Goal: Information Seeking & Learning: Check status

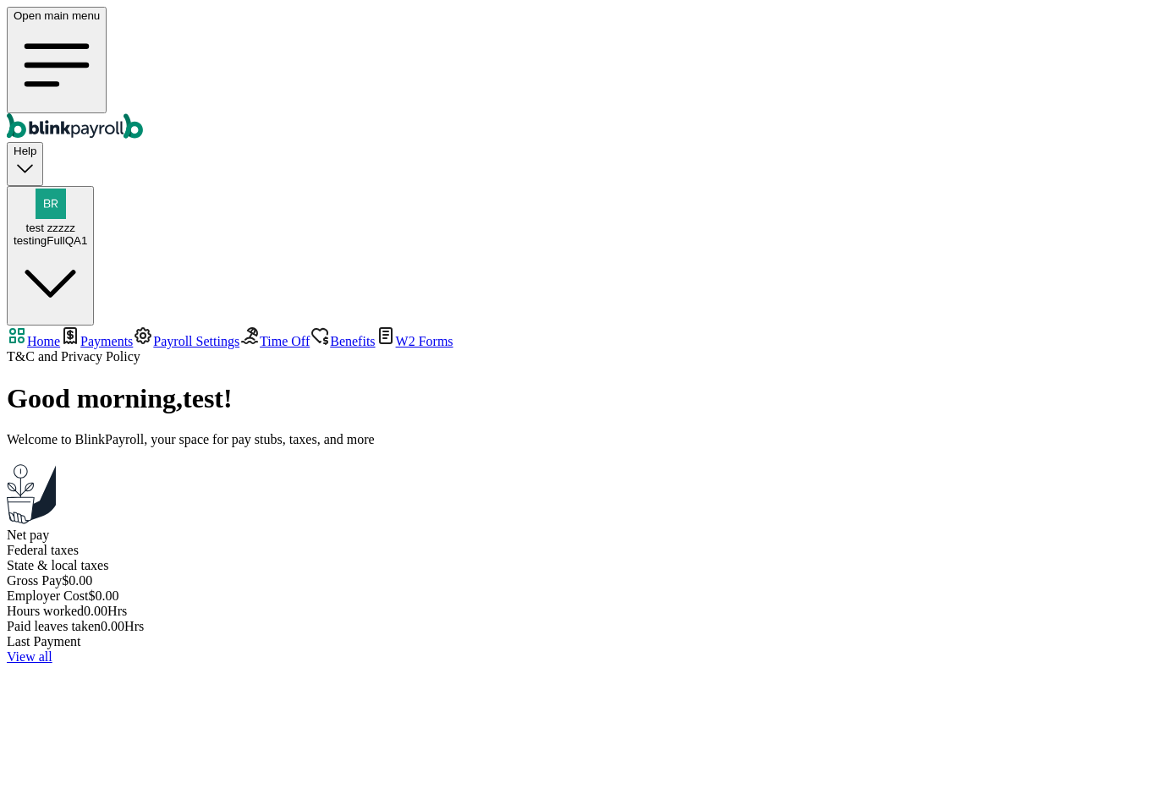
select select "2025"
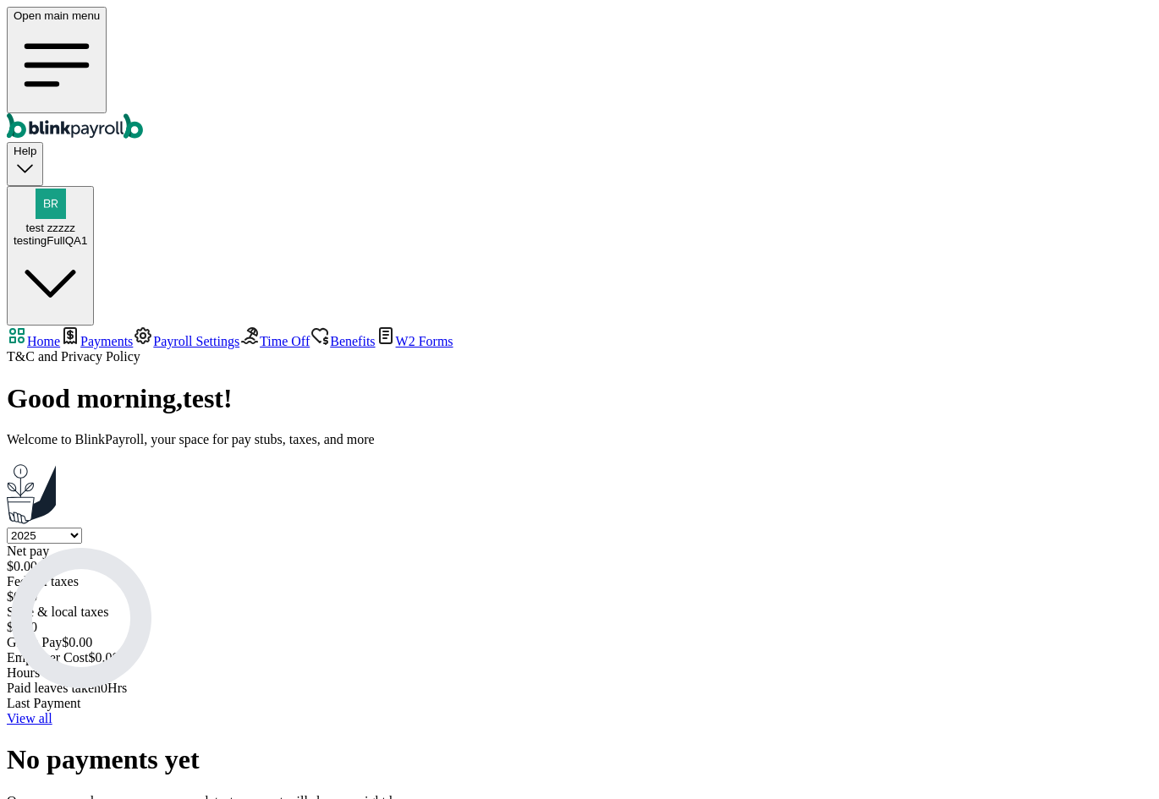
click at [103, 334] on span "Payments" at bounding box center [106, 341] width 52 height 14
select select "2025"
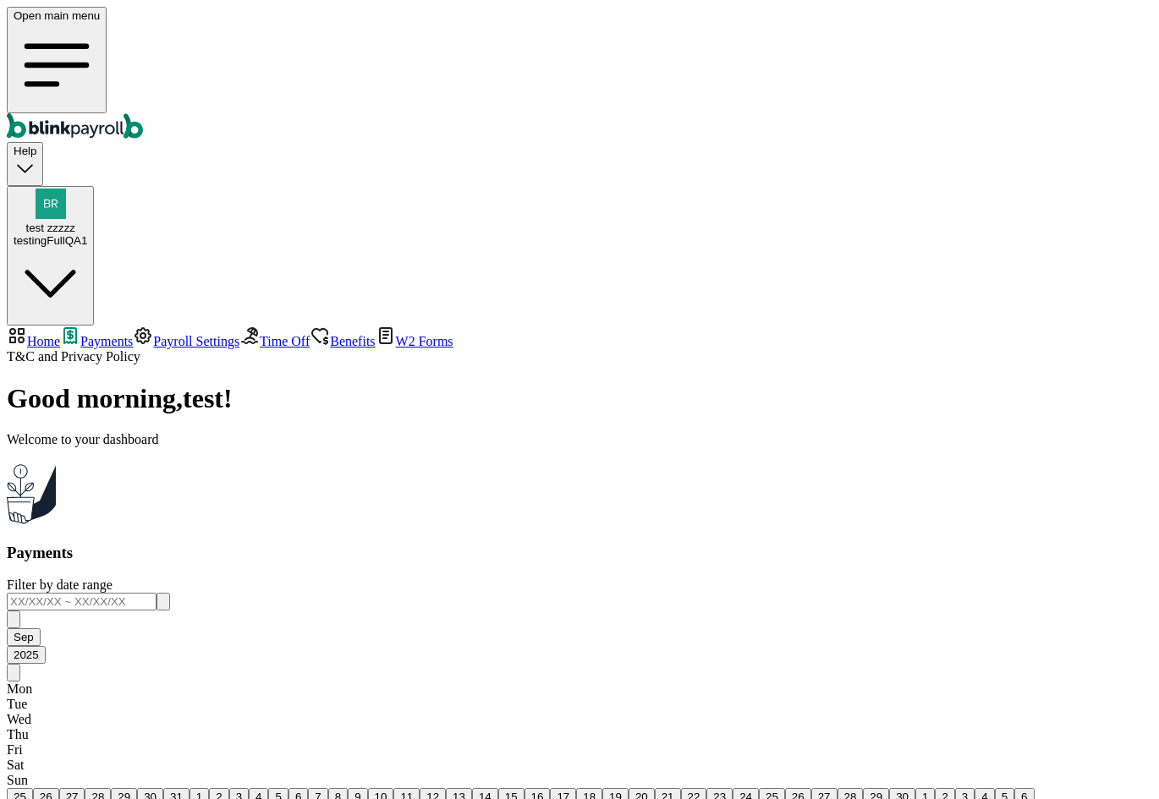
click at [154, 334] on span "Payroll Settings" at bounding box center [196, 341] width 86 height 14
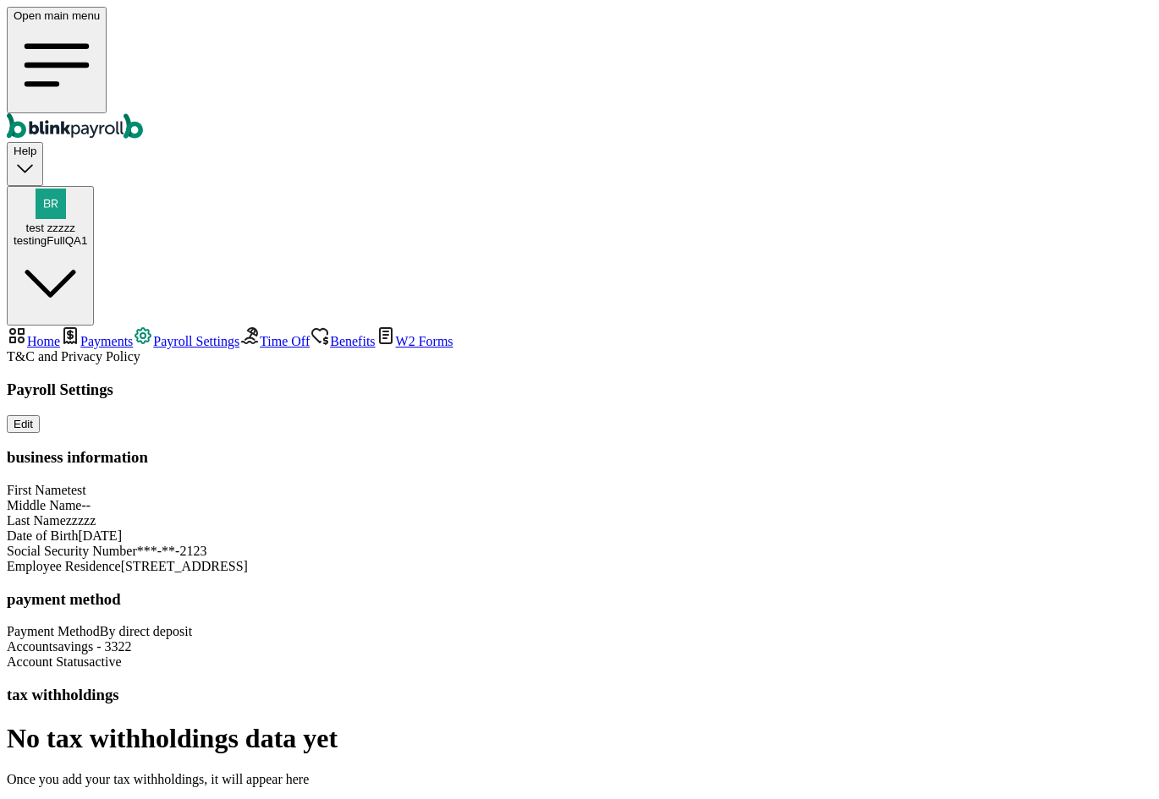
scroll to position [85, 0]
click at [489, 723] on div "No tax withholdings data yet Once you add your tax withholdings, it will appear…" at bounding box center [579, 755] width 1145 height 64
drag, startPoint x: 642, startPoint y: 713, endPoint x: 400, endPoint y: 701, distance: 242.2
click at [400, 723] on div "No tax withholdings data yet Once you add your tax withholdings, it will appear…" at bounding box center [579, 755] width 1145 height 64
click at [450, 723] on h1 "No tax withholdings data yet" at bounding box center [579, 738] width 1145 height 31
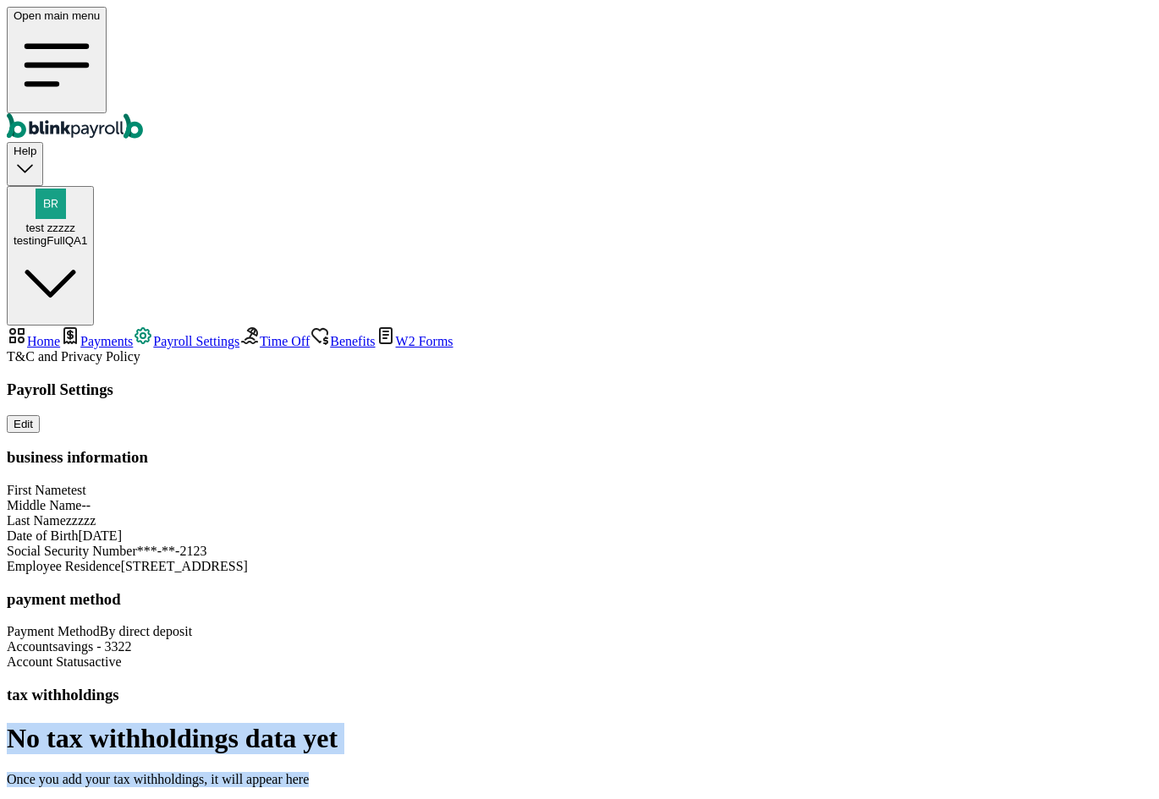
drag, startPoint x: 450, startPoint y: 702, endPoint x: 754, endPoint y: 715, distance: 304.0
click at [754, 723] on div "No tax withholdings data yet Once you add your tax withholdings, it will appear…" at bounding box center [579, 755] width 1145 height 64
click at [905, 667] on div "Payroll Settings Edit business information First Name test Middle Name -- Last …" at bounding box center [579, 584] width 1145 height 407
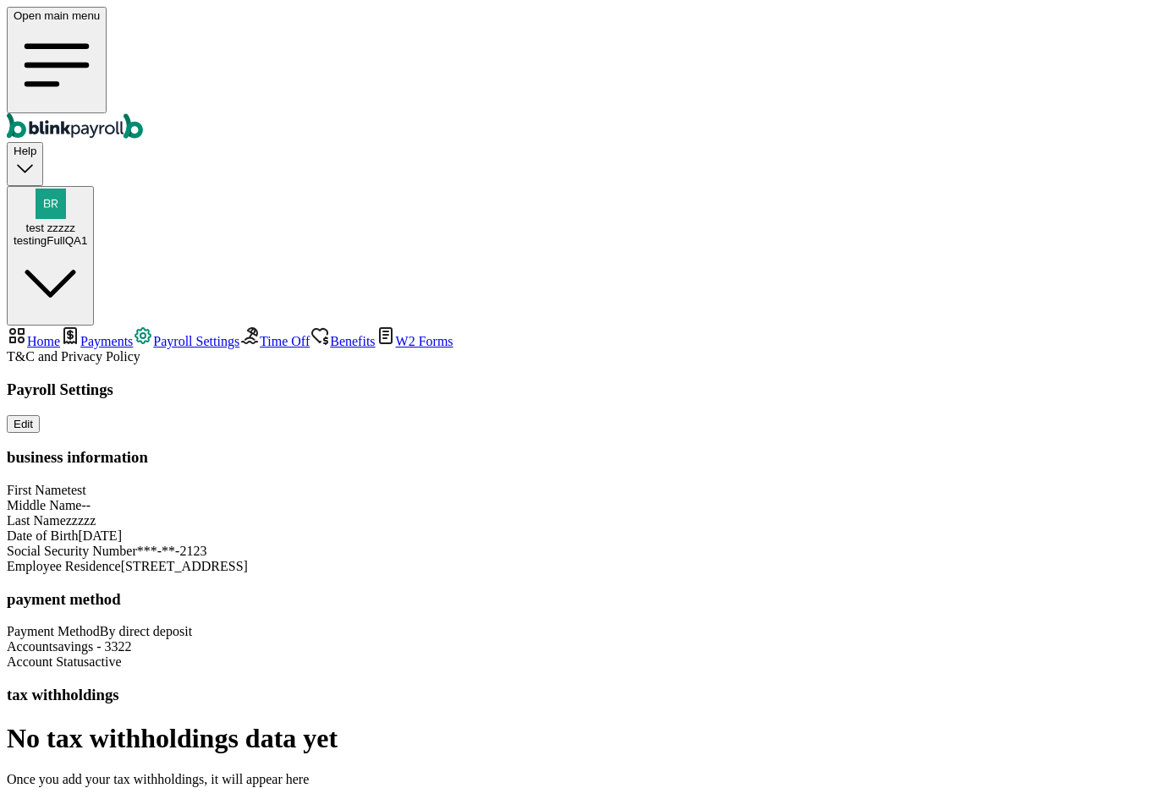
click at [904, 659] on div "Payroll Settings Edit business information First Name test Middle Name -- Last …" at bounding box center [579, 584] width 1145 height 407
click at [96, 334] on link "Payments" at bounding box center [96, 341] width 73 height 14
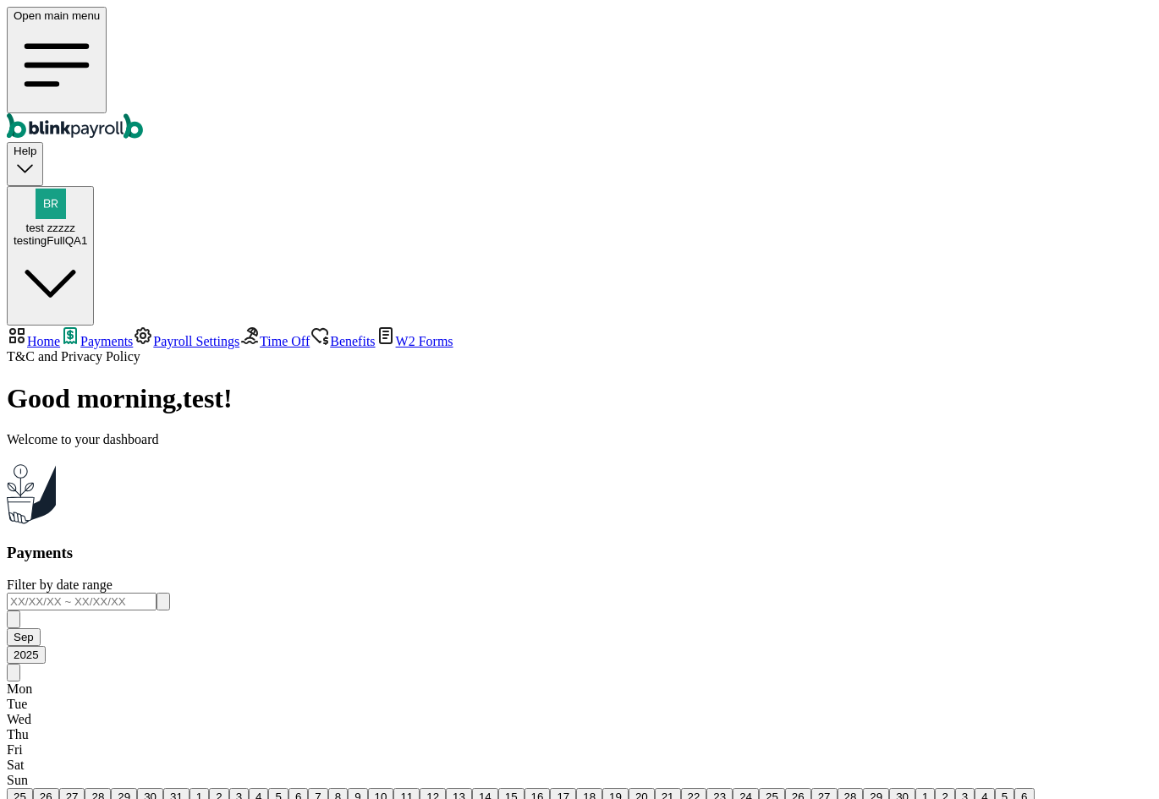
click at [133, 334] on link "Payroll Settings" at bounding box center [186, 341] width 107 height 14
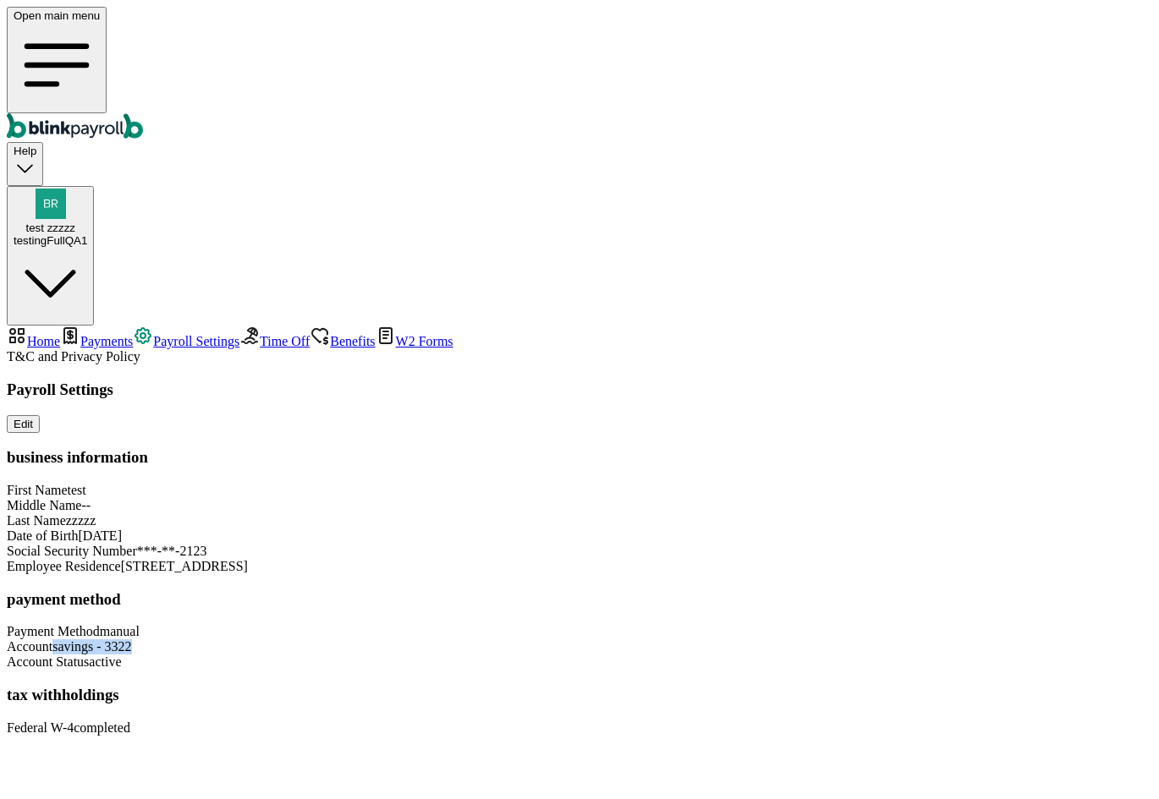
drag, startPoint x: 822, startPoint y: 608, endPoint x: 617, endPoint y: 614, distance: 205.7
click at [617, 640] on div "Account savings - 3322" at bounding box center [579, 647] width 1145 height 15
drag, startPoint x: 702, startPoint y: 559, endPoint x: 744, endPoint y: 556, distance: 42.4
click at [703, 624] on div "Payment Method manual Account savings - 3322 Account Status active" at bounding box center [579, 647] width 1145 height 46
drag, startPoint x: 771, startPoint y: 567, endPoint x: 934, endPoint y: 574, distance: 163.5
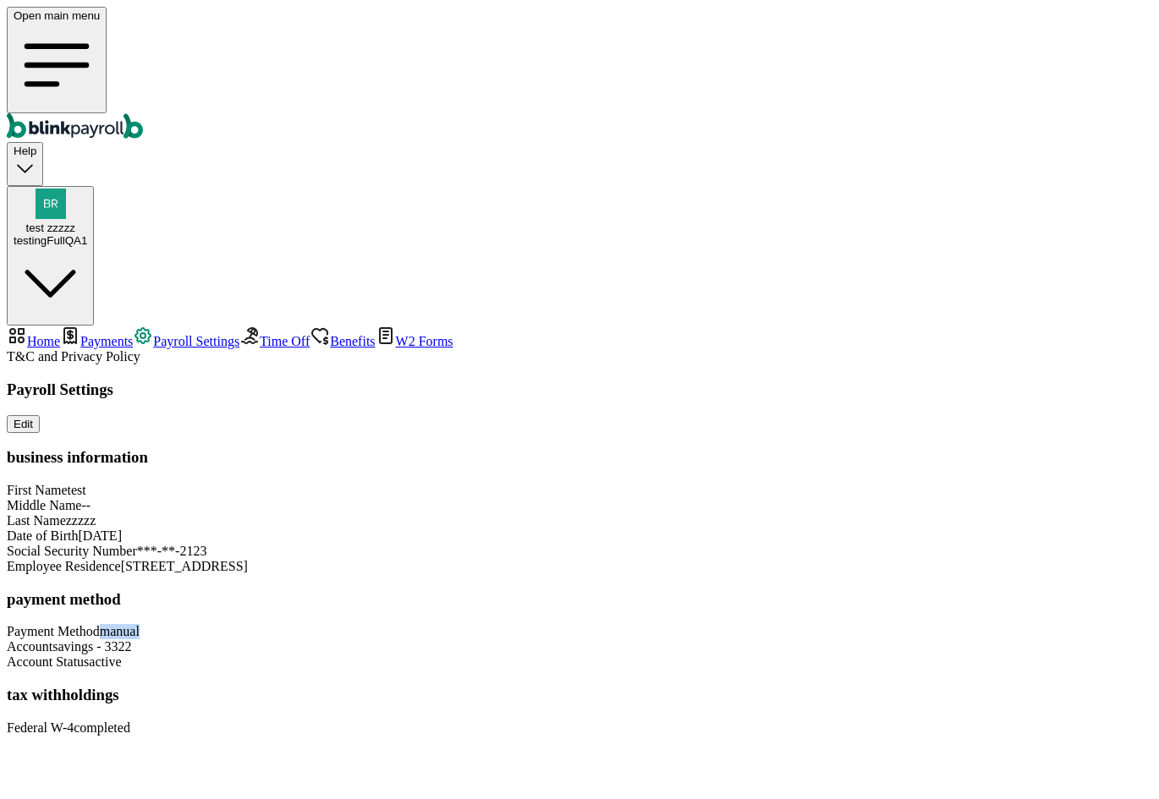
click at [933, 574] on div "Payroll Settings Edit business information First Name test Middle Name -- Last …" at bounding box center [579, 558] width 1145 height 355
click at [960, 595] on div "Payroll Settings Edit business information First Name test Middle Name -- Last …" at bounding box center [579, 558] width 1145 height 355
click at [260, 334] on span "Time Off" at bounding box center [285, 341] width 50 height 14
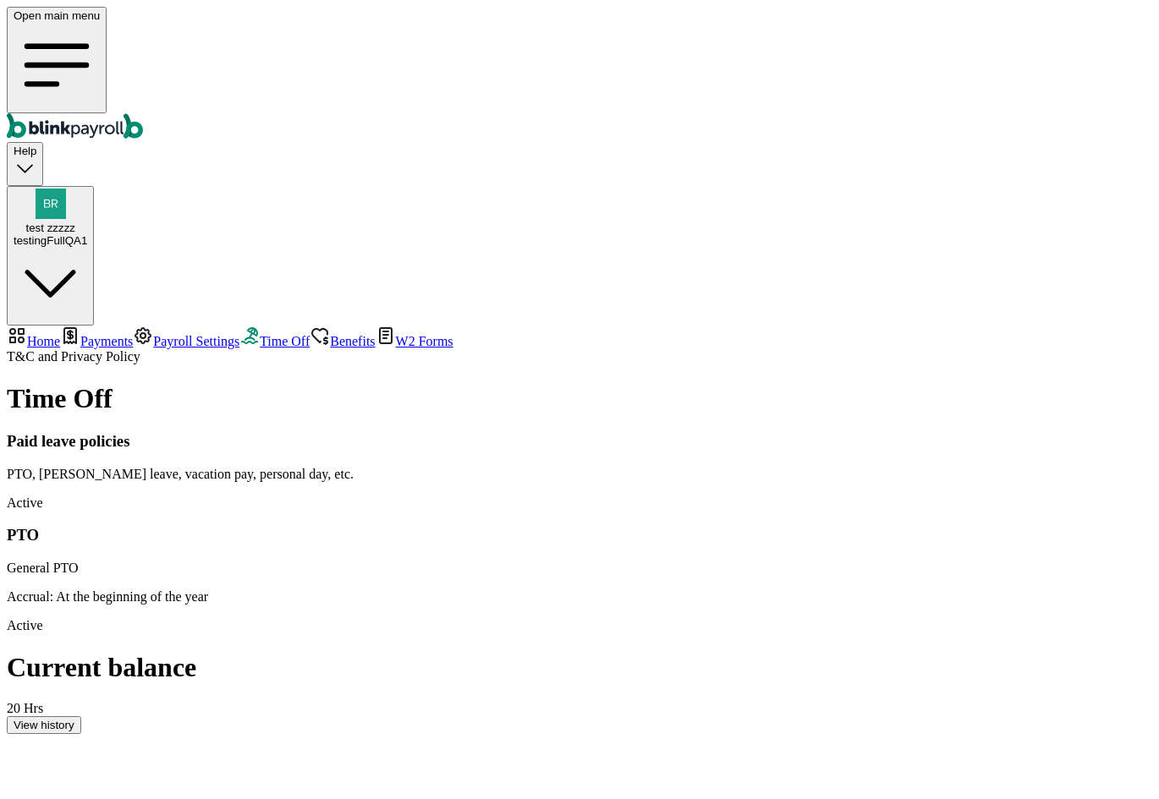
click at [74, 719] on div "View history" at bounding box center [44, 725] width 61 height 13
click at [330, 334] on span "Benefits" at bounding box center [352, 341] width 45 height 14
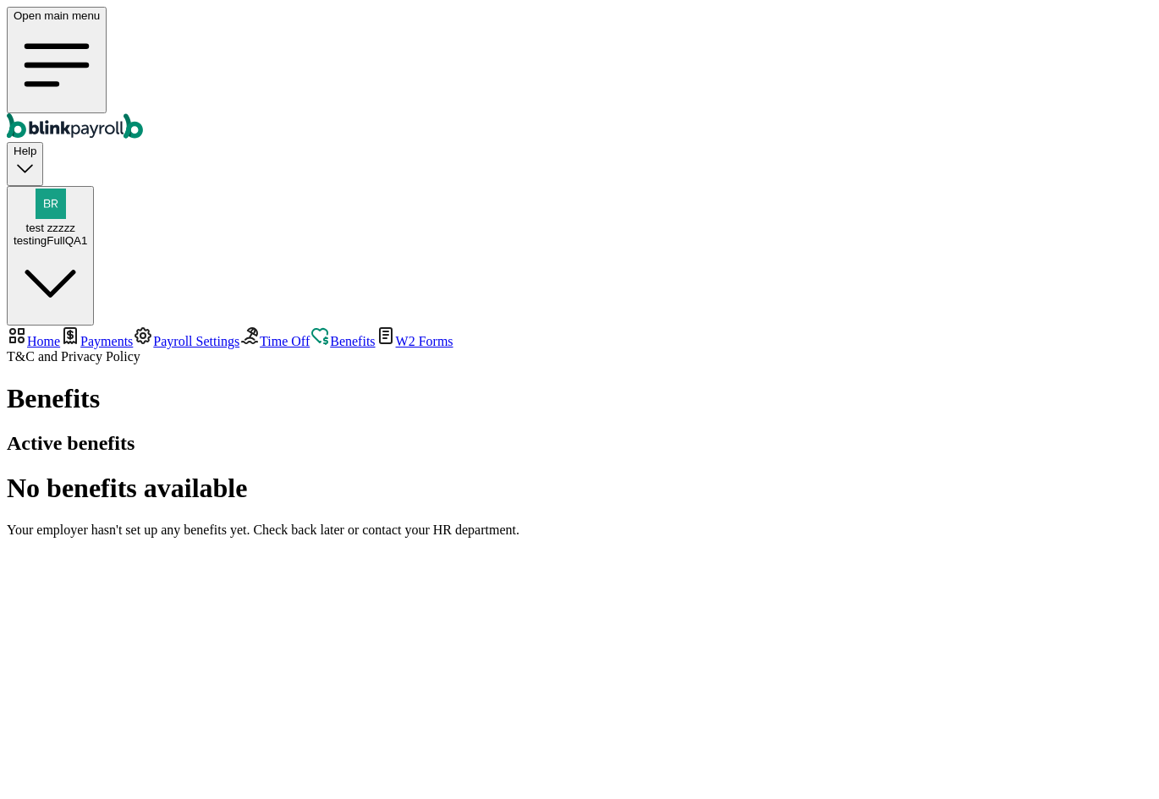
click at [396, 334] on span "W2 Forms" at bounding box center [425, 341] width 58 height 14
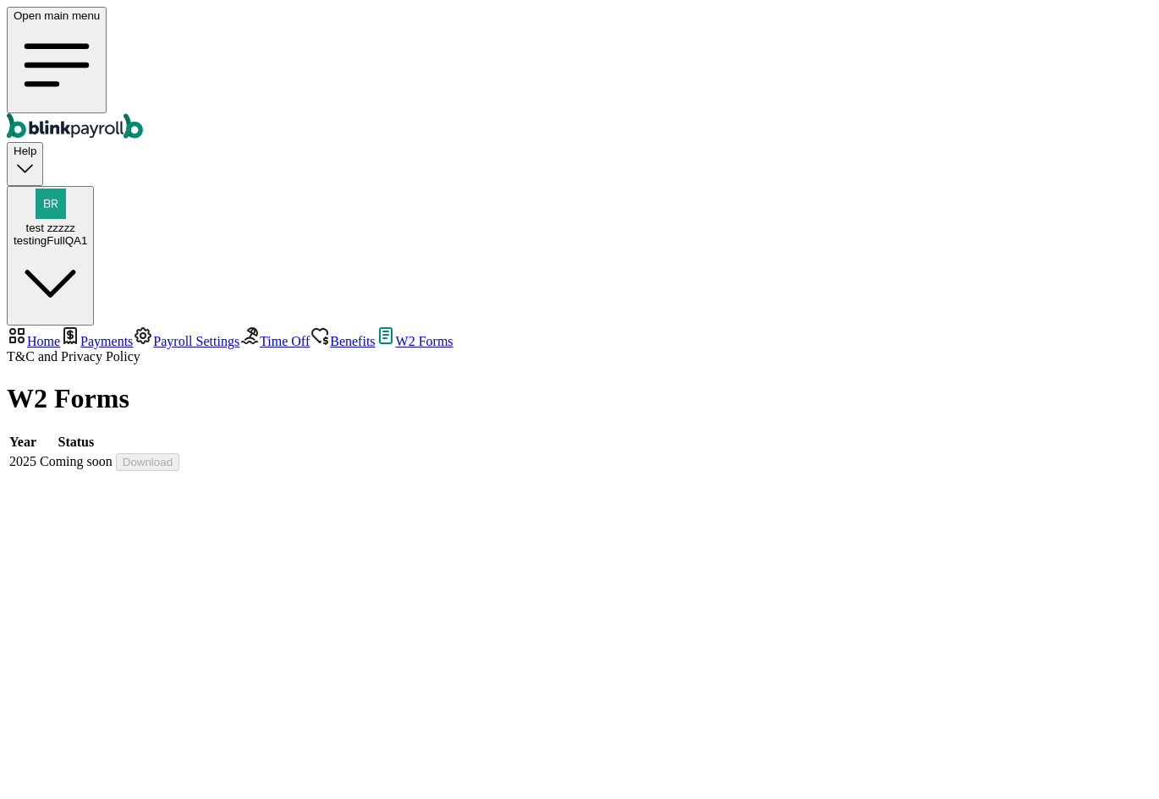
click at [113, 454] on span "Coming soon" at bounding box center [76, 461] width 73 height 14
click at [260, 334] on span "Time Off" at bounding box center [285, 341] width 50 height 14
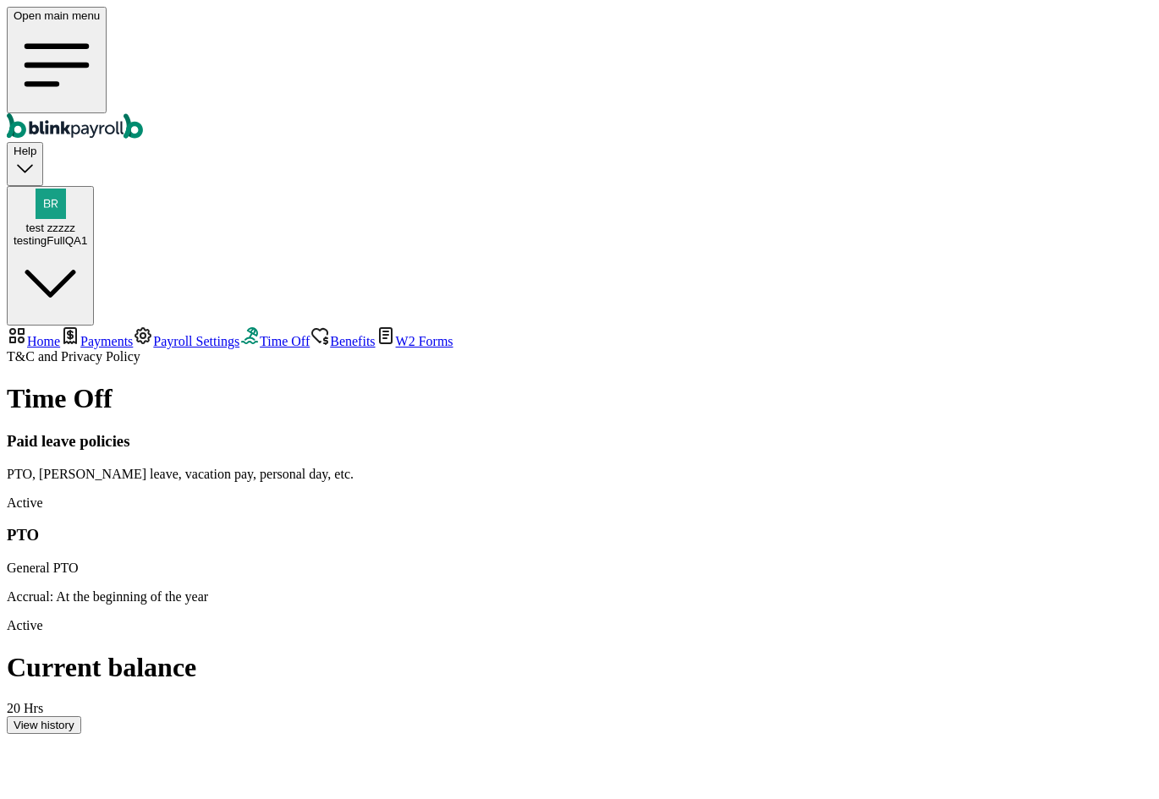
click at [153, 334] on span "Payroll Settings" at bounding box center [196, 341] width 86 height 14
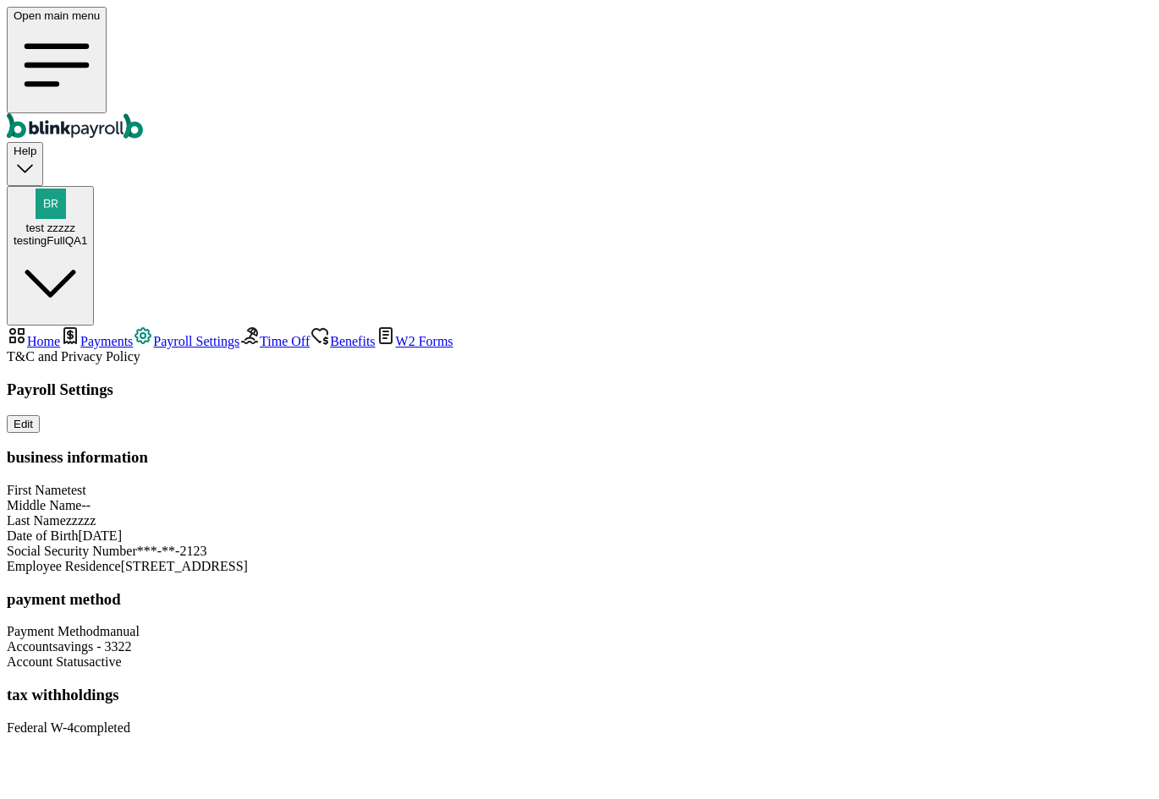
click at [36, 157] on icon "button" at bounding box center [25, 168] width 23 height 23
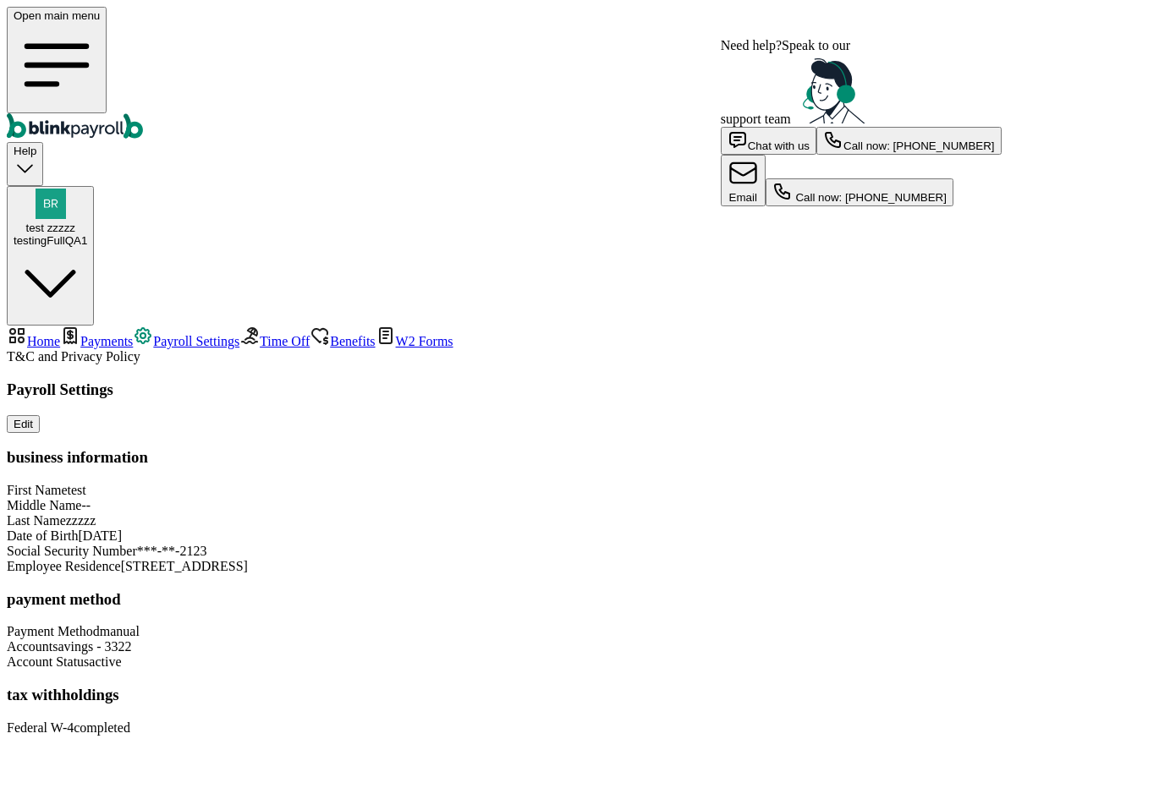
click at [36, 145] on div "Help" at bounding box center [25, 164] width 23 height 38
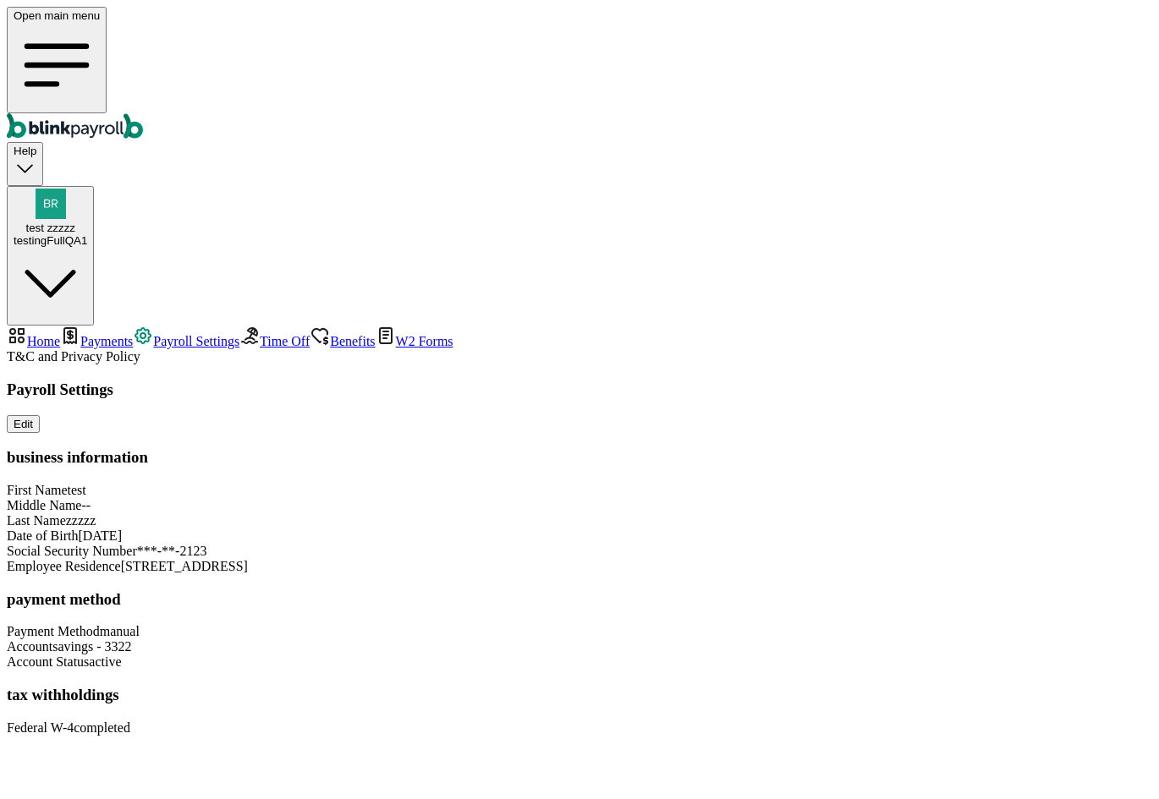
click at [133, 334] on link "Payments" at bounding box center [96, 341] width 73 height 14
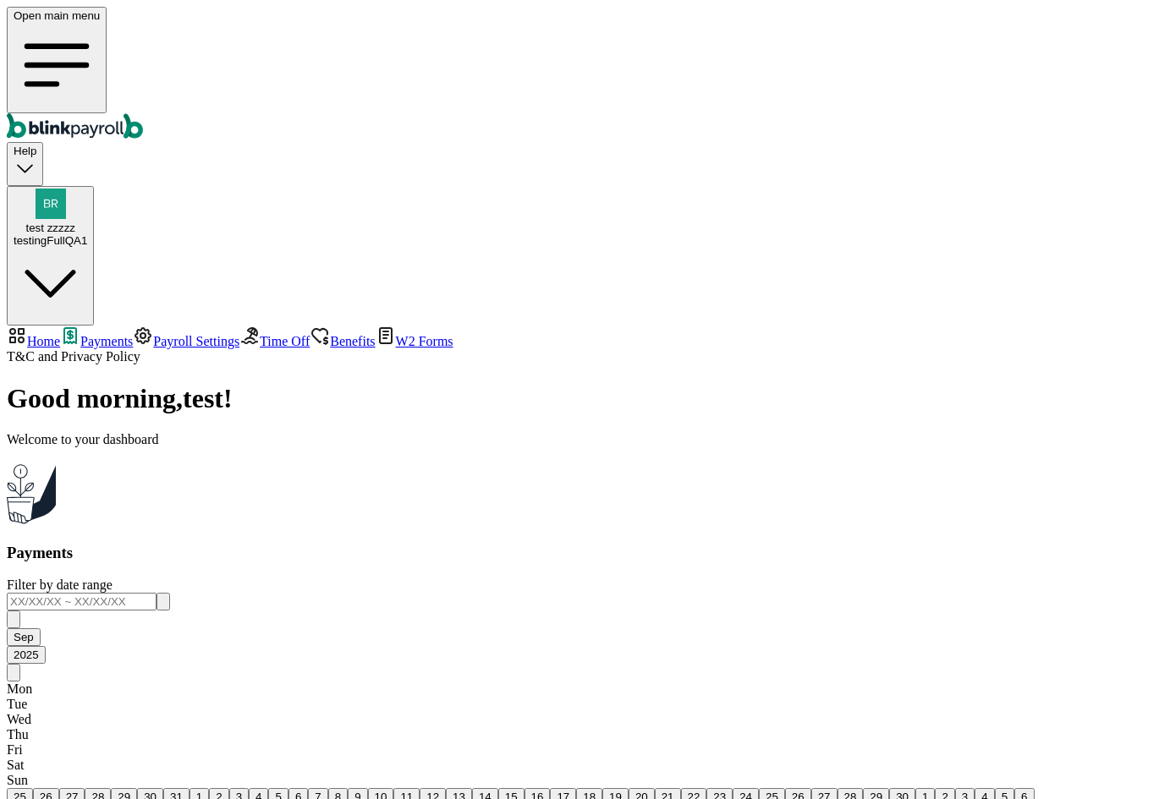
click at [127, 334] on span "Payments" at bounding box center [106, 341] width 52 height 14
click at [907, 544] on div "Payments Filter by date range Sep 2025 Mon Tue Wed Thu Fri Sat Sun 25 26 27 28 …" at bounding box center [579, 695] width 1145 height 302
click at [60, 334] on link "Home" at bounding box center [33, 341] width 53 height 14
click at [60, 334] on span "Home" at bounding box center [43, 341] width 33 height 14
select select "2025"
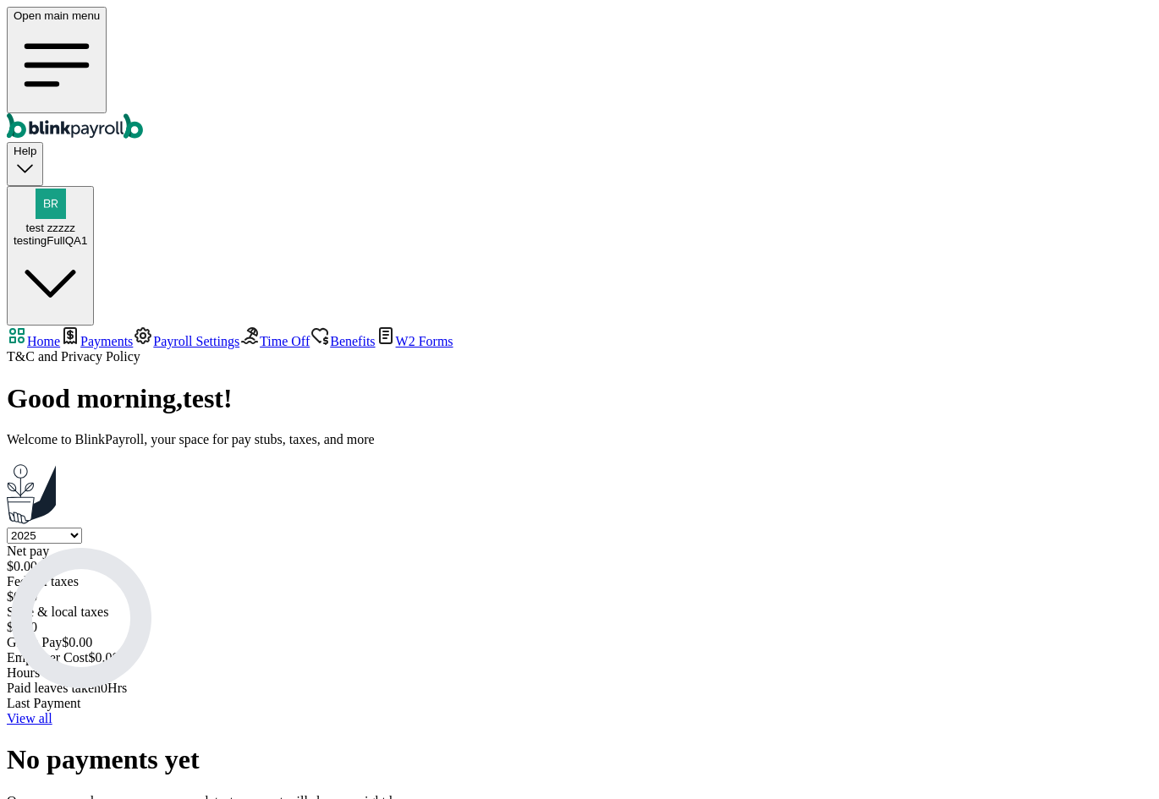
click at [82, 528] on select "Select year 2025 2024 2023 2022 2021" at bounding box center [44, 536] width 75 height 16
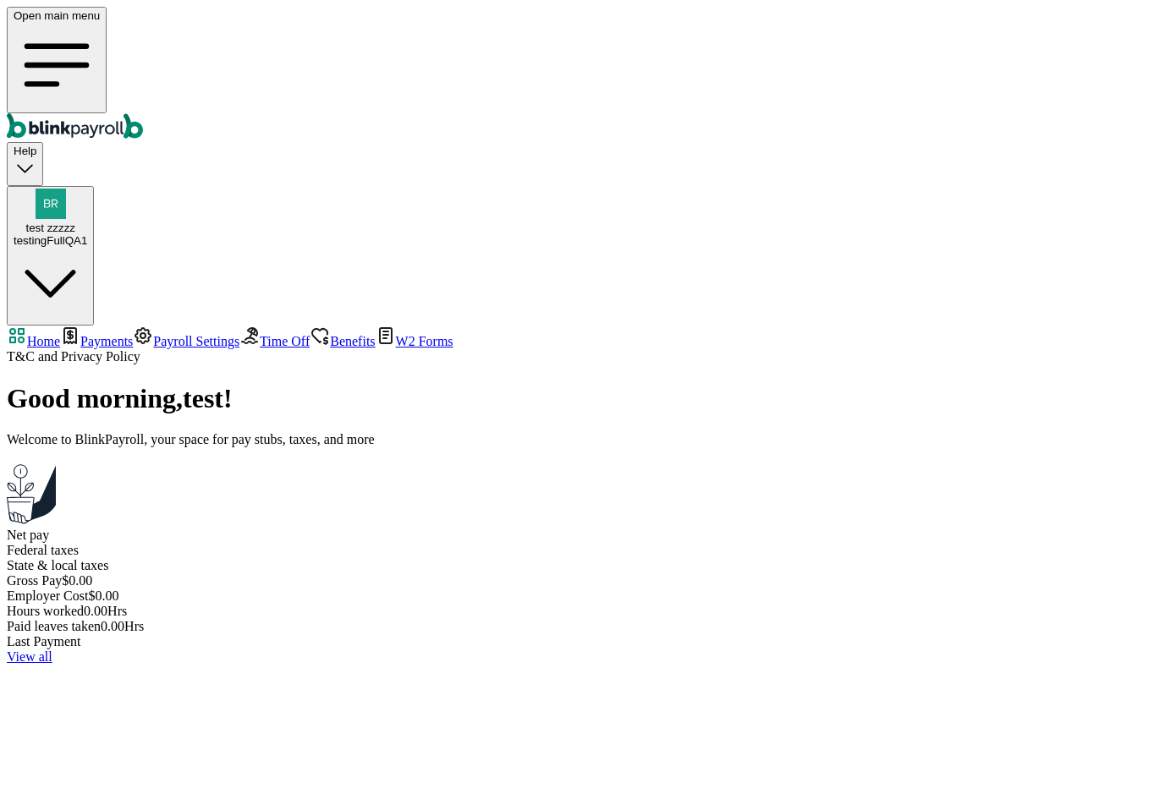
select select "2022"
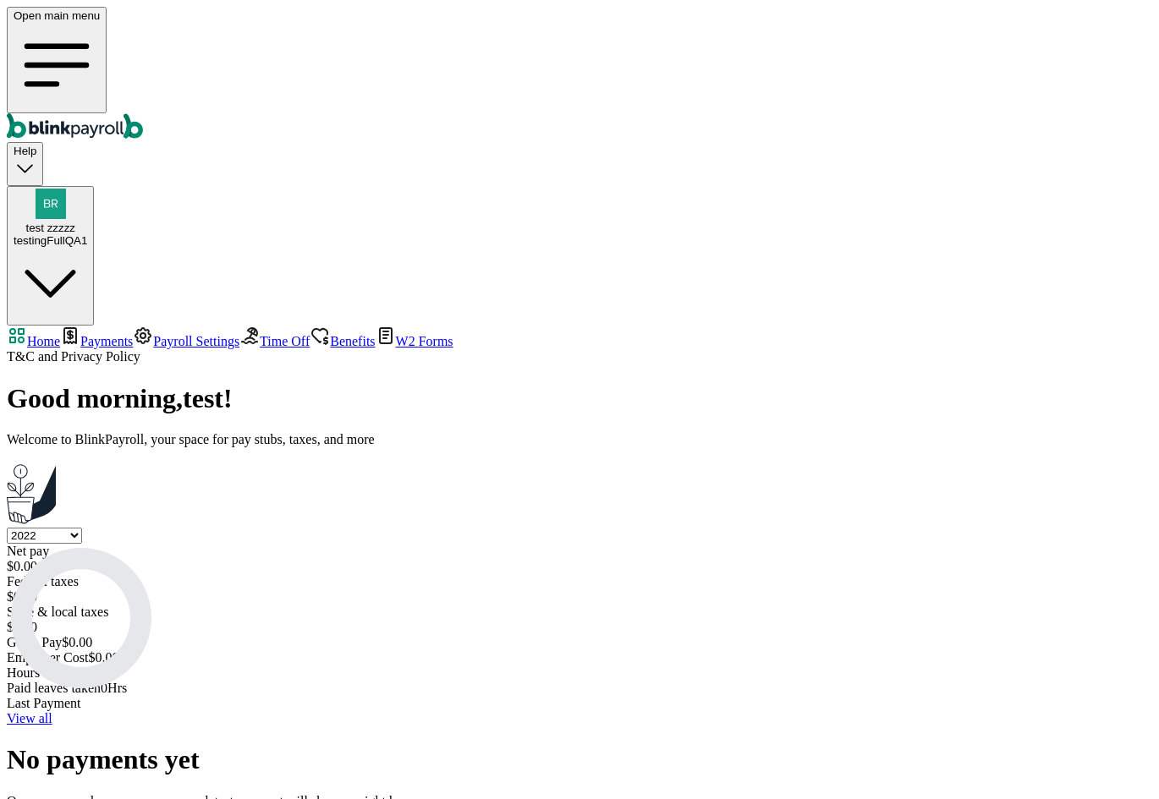
click at [82, 528] on select "Select year 2025 2024 2023 2022 2021" at bounding box center [44, 536] width 75 height 16
select select "2025"
click at [52, 711] on link "View all" at bounding box center [30, 718] width 46 height 14
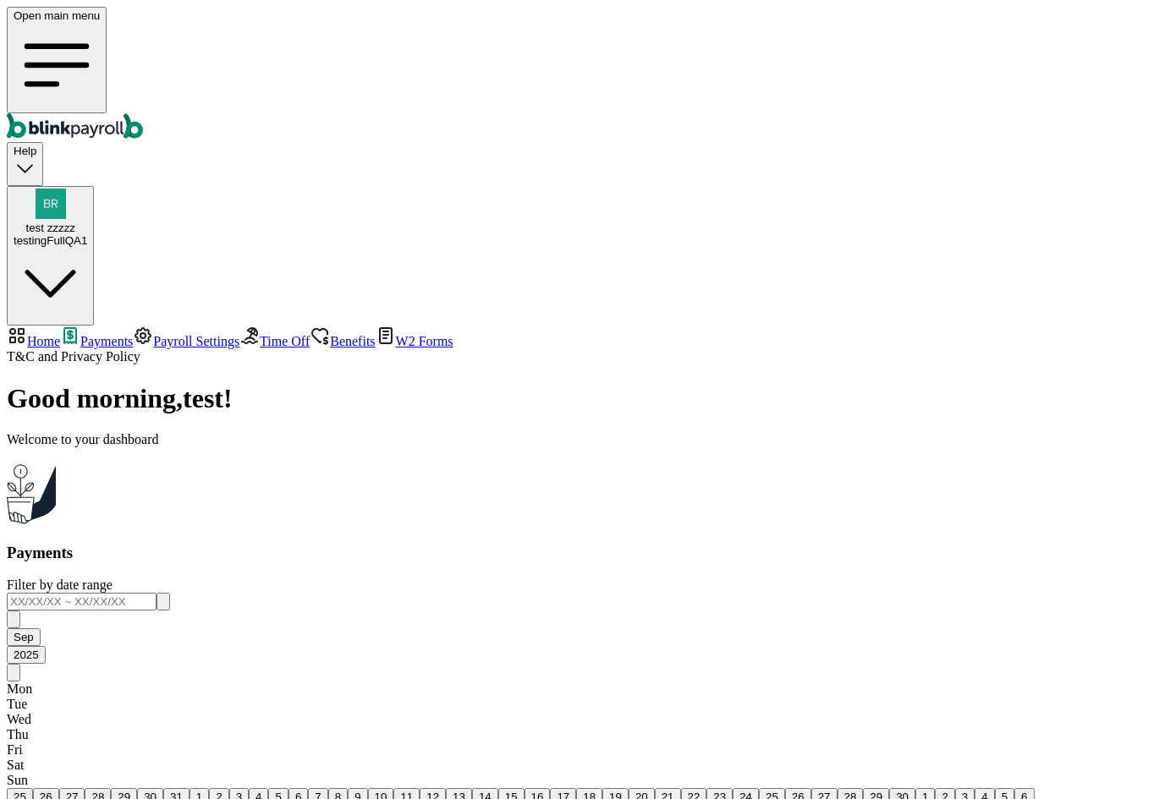
click at [60, 334] on span "Home" at bounding box center [43, 341] width 33 height 14
select select "2025"
